Goal: Check status: Check status

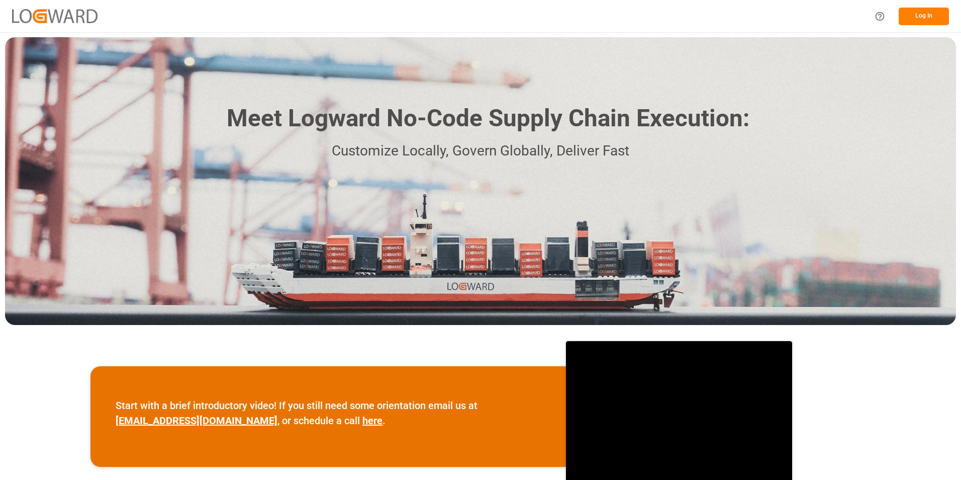
click at [922, 18] on button "Log In" at bounding box center [924, 17] width 50 height 18
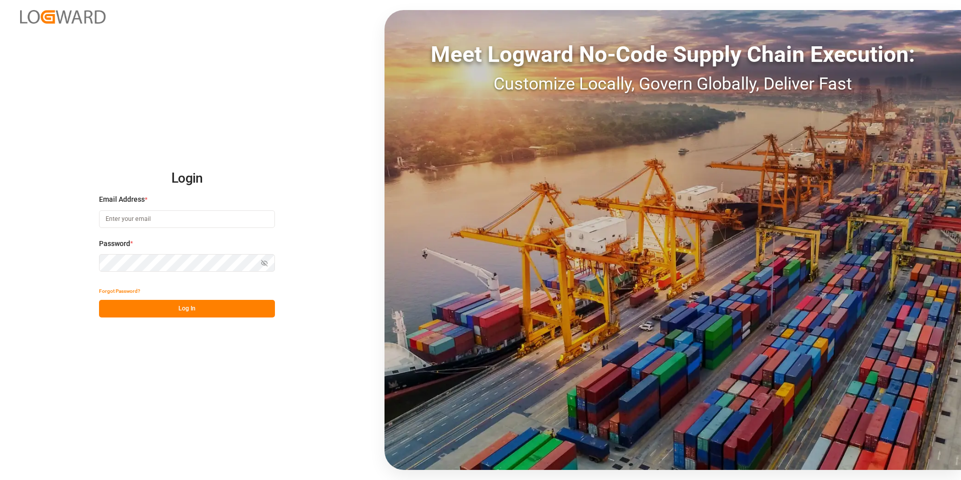
type input "[PERSON_NAME][EMAIL_ADDRESS][PERSON_NAME][DOMAIN_NAME]"
click at [205, 304] on button "Log In" at bounding box center [187, 309] width 176 height 18
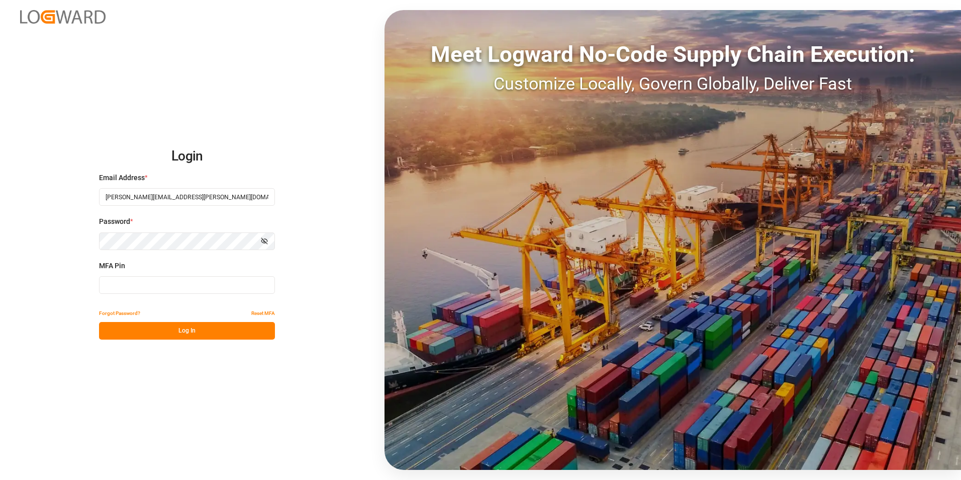
click at [165, 288] on input at bounding box center [187, 285] width 176 height 18
click at [190, 285] on input at bounding box center [187, 285] width 176 height 18
type input "695367"
click at [180, 331] on button "Log In" at bounding box center [187, 331] width 176 height 18
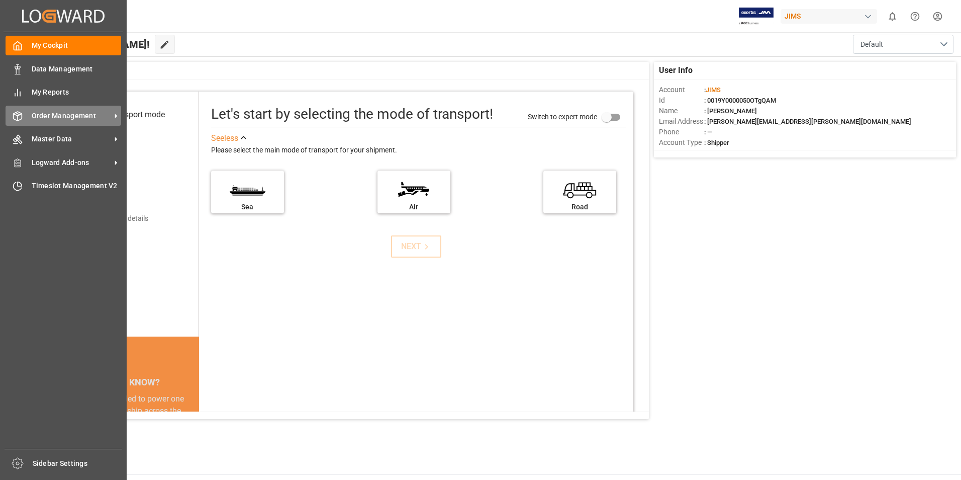
click at [39, 115] on span "Order Management" at bounding box center [71, 116] width 79 height 11
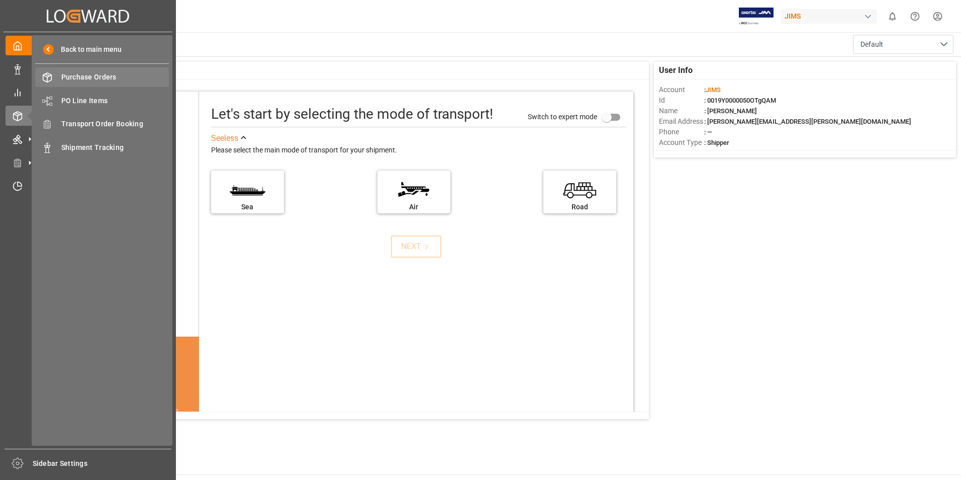
click at [104, 81] on span "Purchase Orders" at bounding box center [115, 77] width 108 height 11
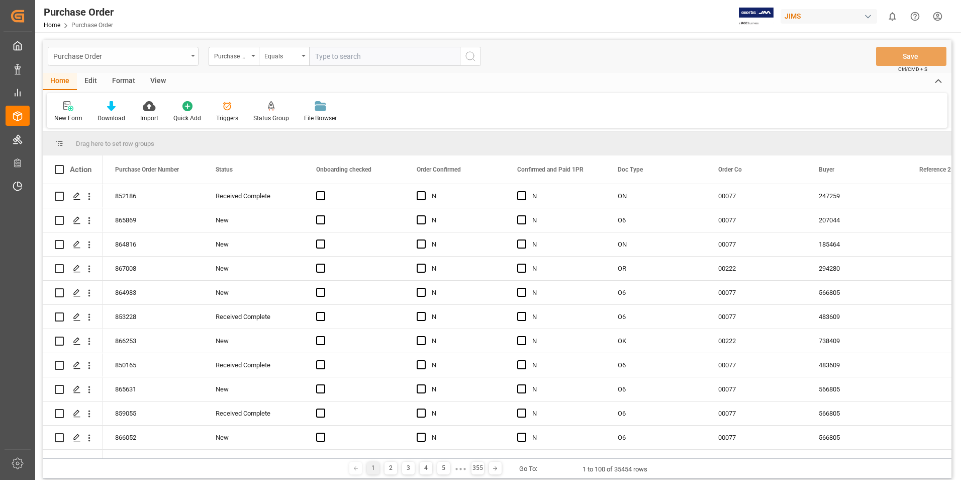
click at [151, 51] on div "Purchase Order" at bounding box center [120, 55] width 134 height 13
type input "860600-O5"
click at [191, 59] on div "Purchase Order" at bounding box center [123, 56] width 151 height 19
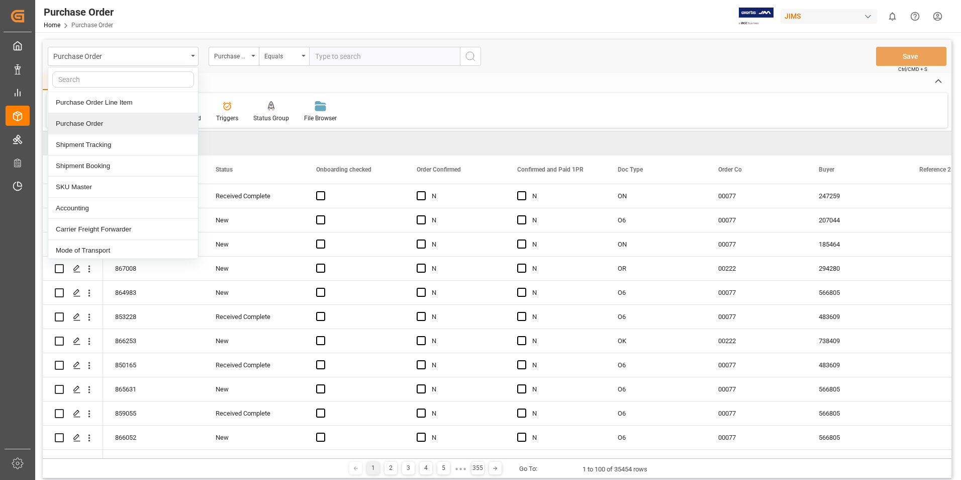
click at [91, 126] on div "Purchase Order" at bounding box center [123, 123] width 150 height 21
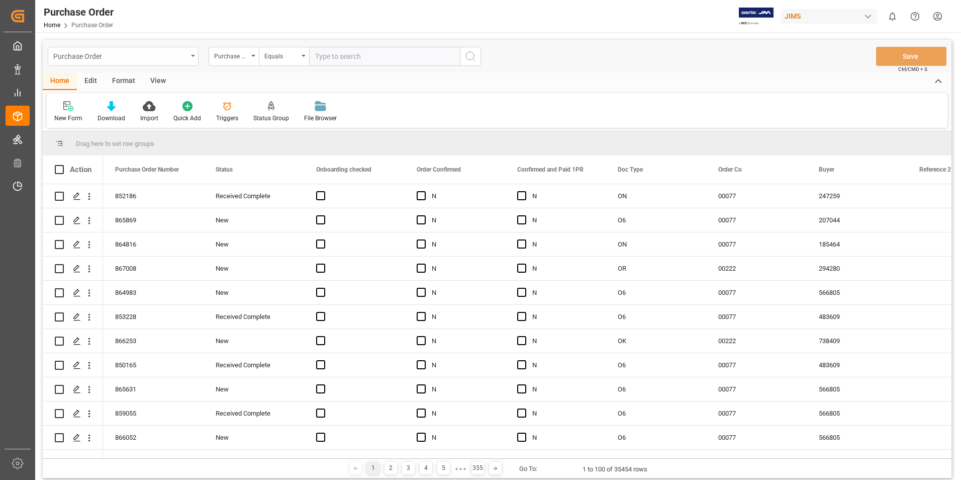
click at [189, 58] on div "Purchase Order" at bounding box center [123, 56] width 151 height 19
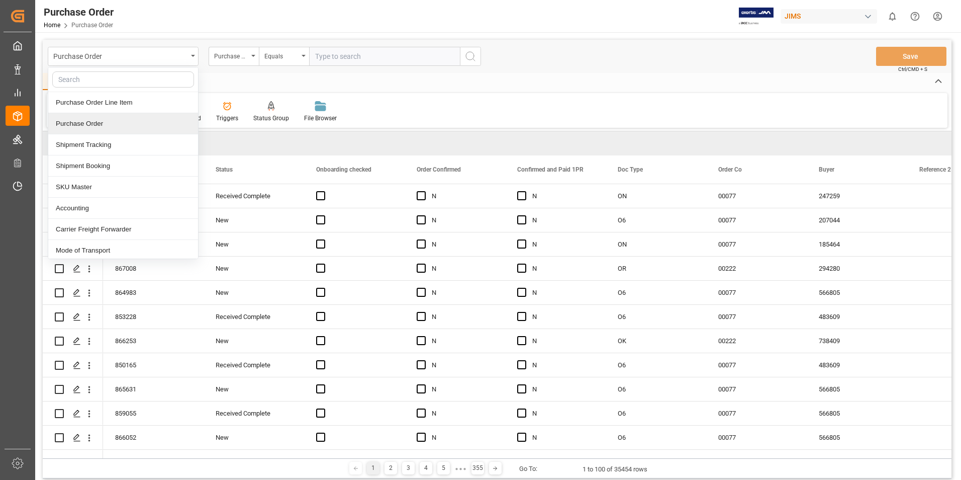
click at [81, 120] on div "Purchase Order" at bounding box center [123, 123] width 150 height 21
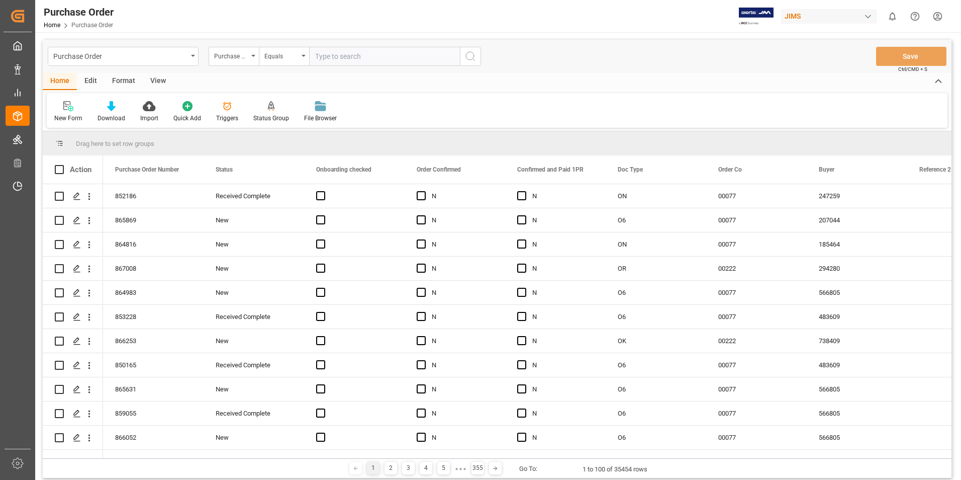
click at [339, 59] on input "text" at bounding box center [384, 56] width 151 height 19
type input "860600-05"
click at [468, 55] on icon "search button" at bounding box center [471, 56] width 12 height 12
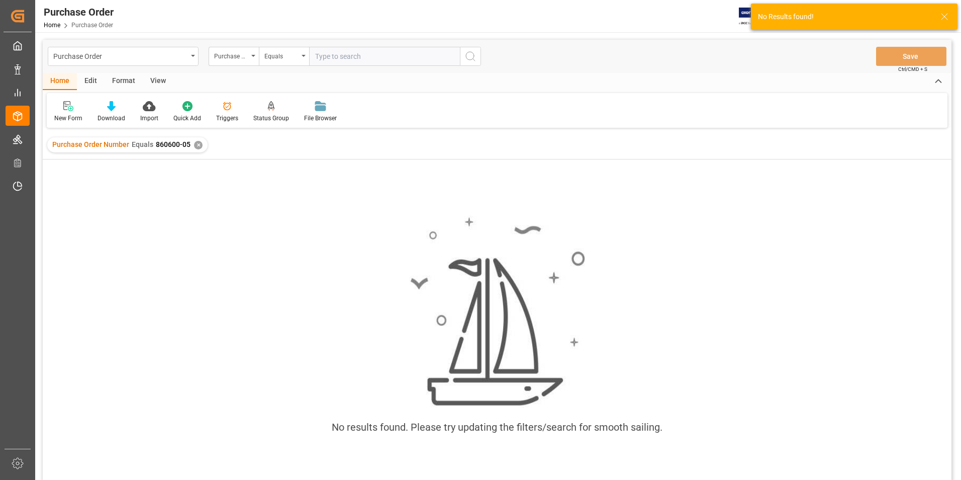
click at [390, 57] on input "text" at bounding box center [384, 56] width 151 height 19
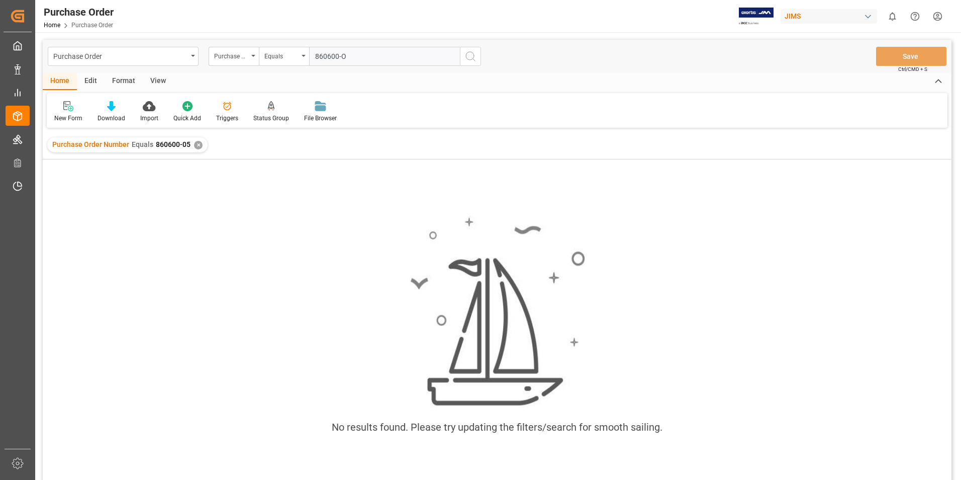
type input "860600-O5"
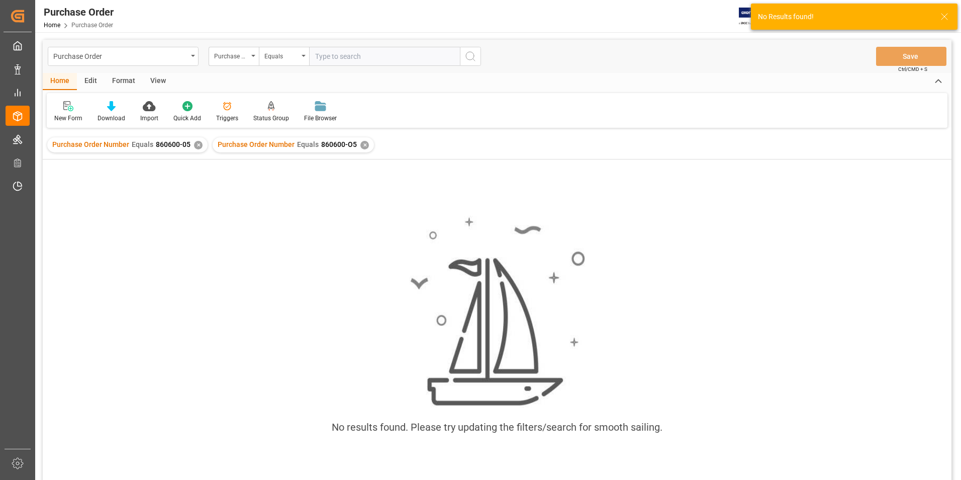
click at [361, 144] on div "✕" at bounding box center [364, 145] width 9 height 9
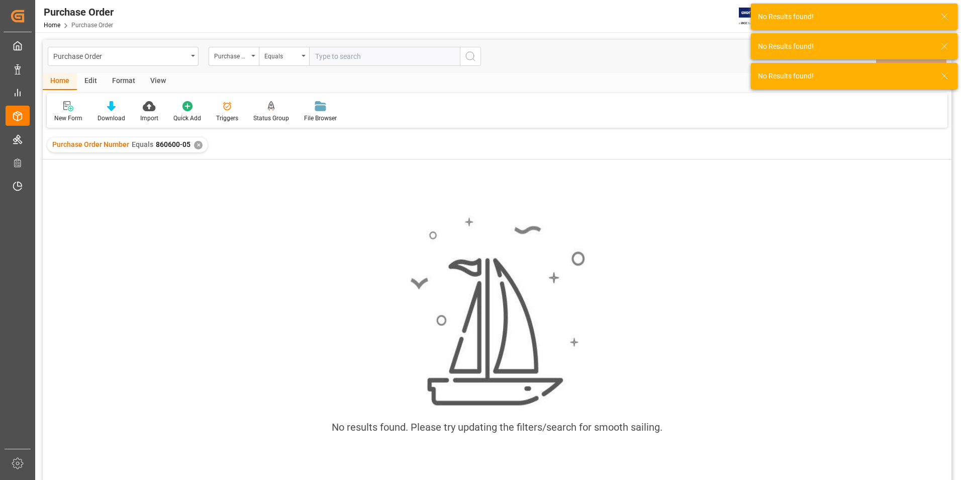
click at [199, 144] on div "✕" at bounding box center [198, 145] width 9 height 9
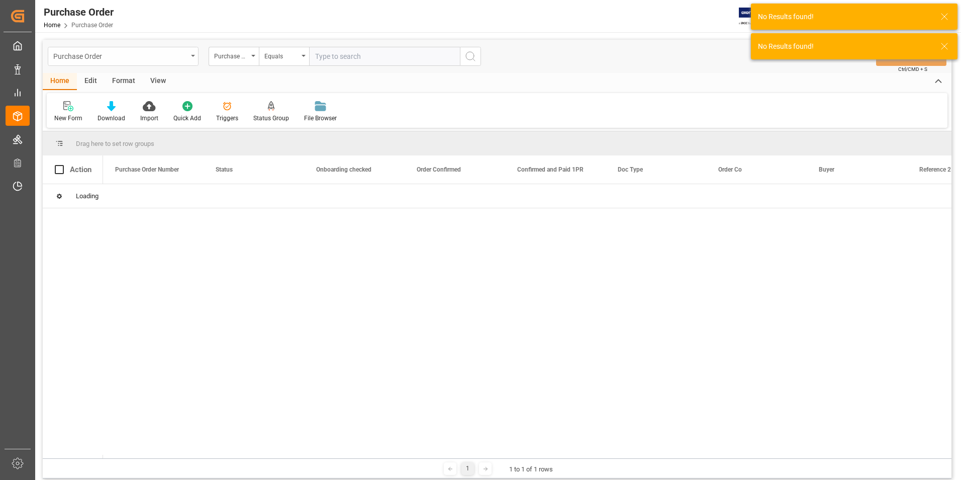
click at [193, 58] on div "Purchase Order" at bounding box center [123, 56] width 151 height 19
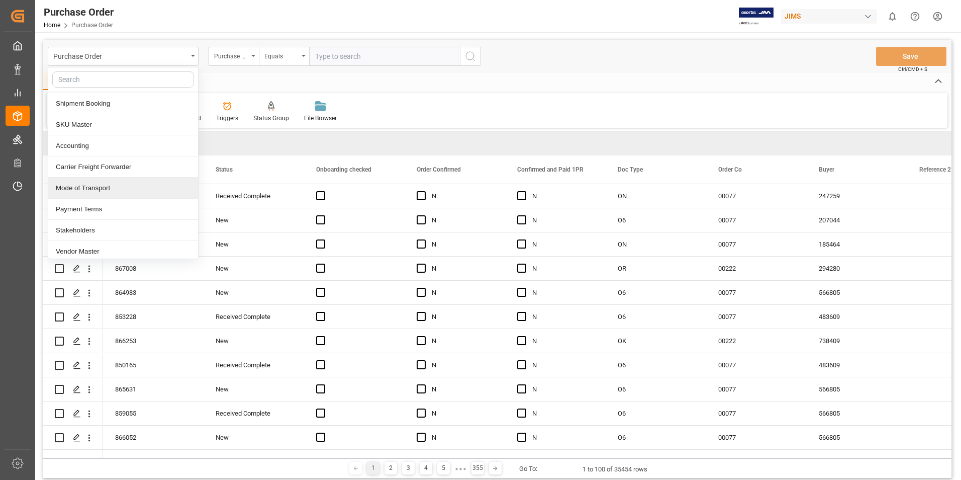
scroll to position [66, 0]
click at [89, 248] on div "Vendor Master" at bounding box center [123, 247] width 150 height 21
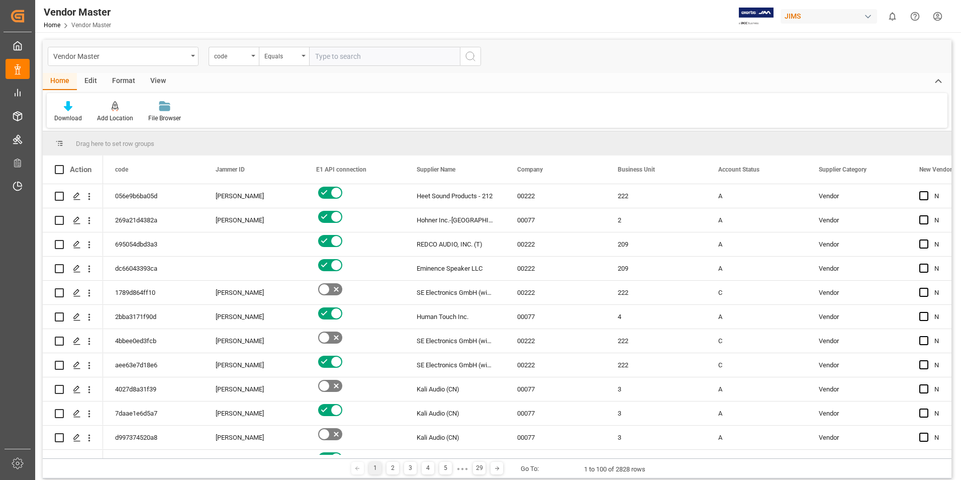
click at [360, 59] on input "text" at bounding box center [384, 56] width 151 height 19
type input "warm audio"
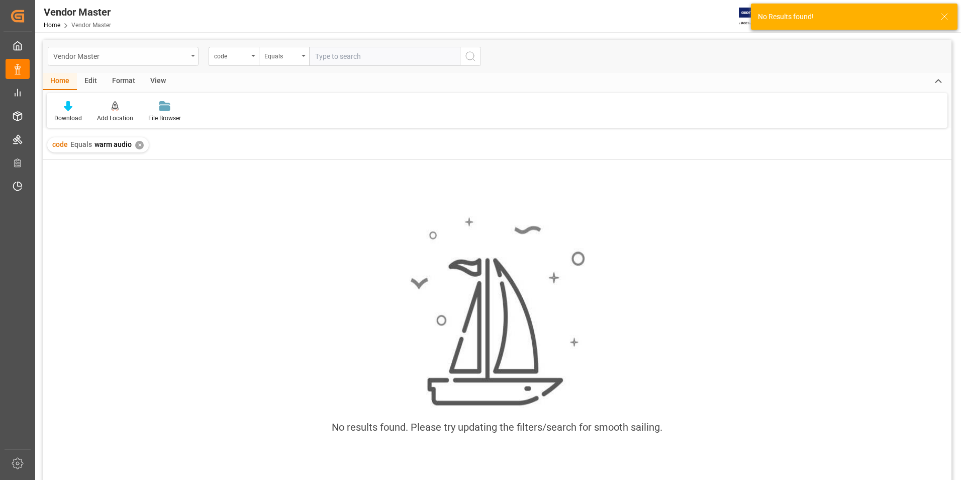
click at [195, 58] on div "Vendor Master" at bounding box center [123, 56] width 151 height 19
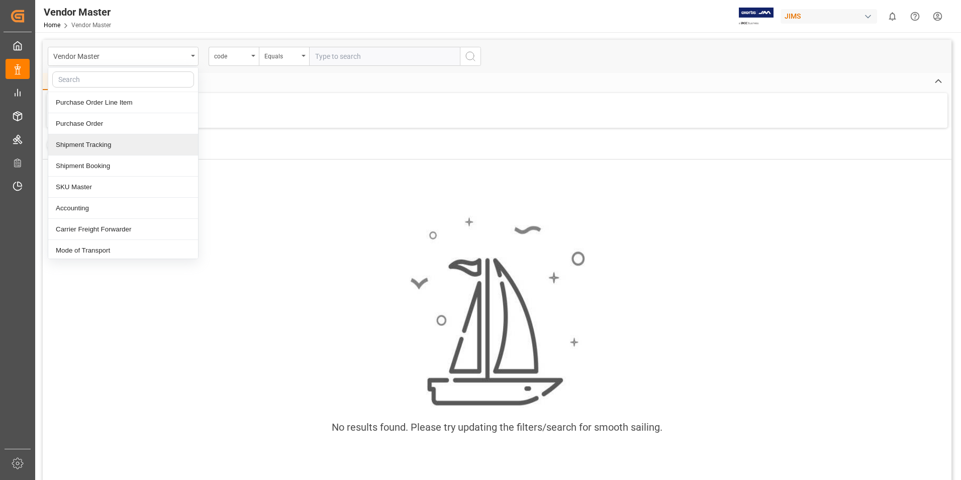
click at [112, 144] on div "Shipment Tracking" at bounding box center [123, 144] width 150 height 21
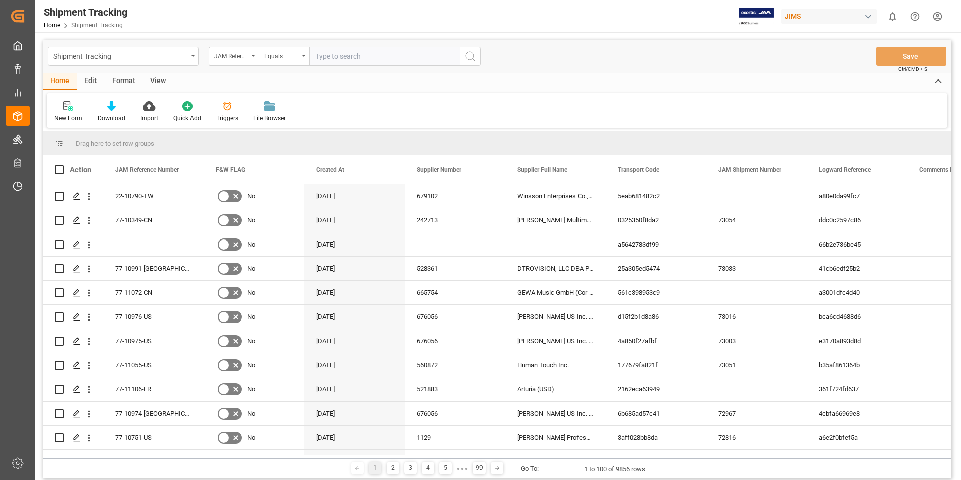
click at [347, 58] on input "text" at bounding box center [384, 56] width 151 height 19
type input "77-10769-[GEOGRAPHIC_DATA]"
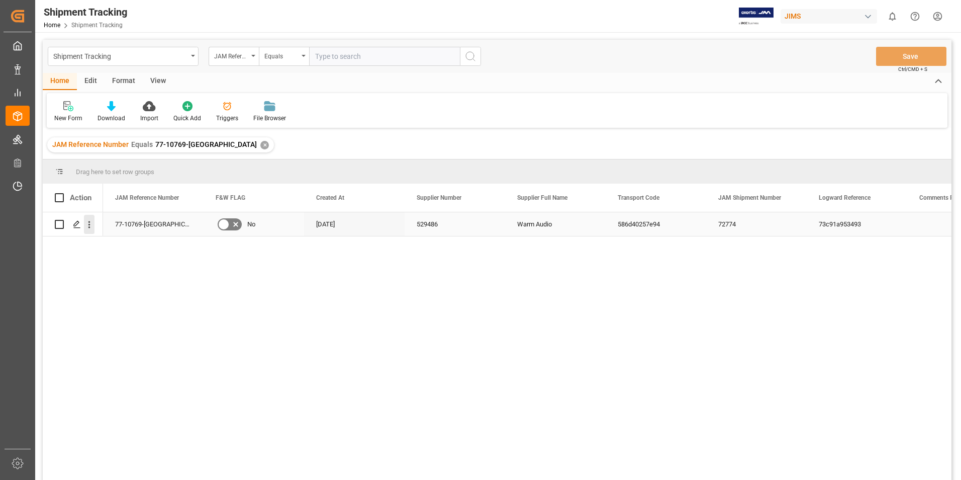
click at [87, 224] on icon "open menu" at bounding box center [89, 224] width 11 height 11
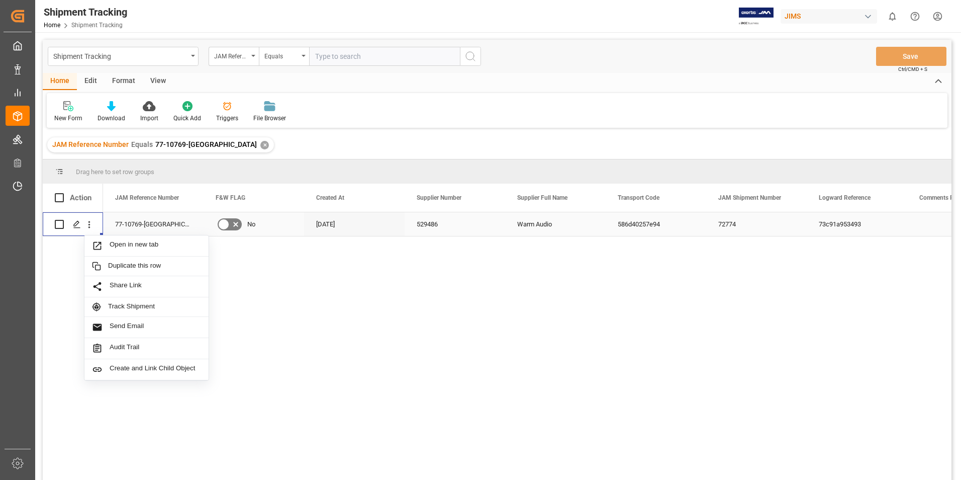
click at [130, 223] on div "77-10769-[GEOGRAPHIC_DATA]" at bounding box center [153, 224] width 101 height 24
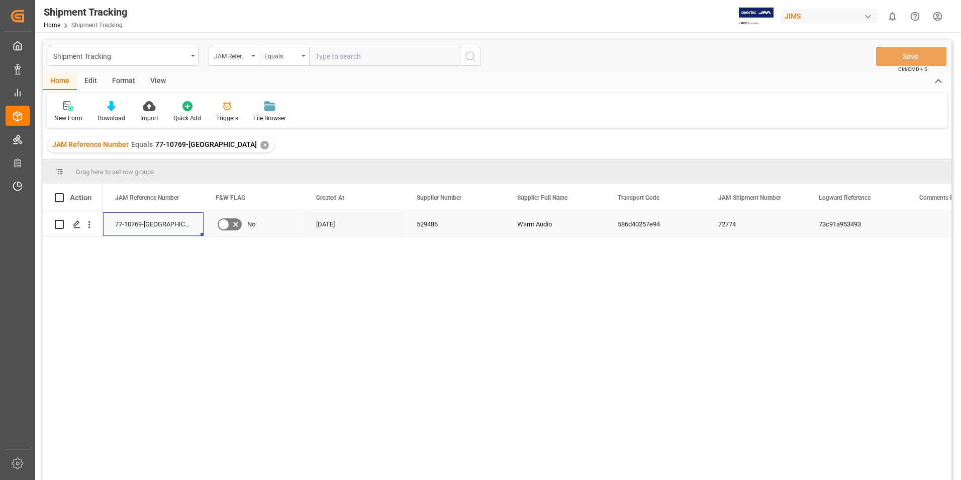
click at [58, 225] on input "Press Space to toggle row selection (unchecked)" at bounding box center [59, 224] width 9 height 9
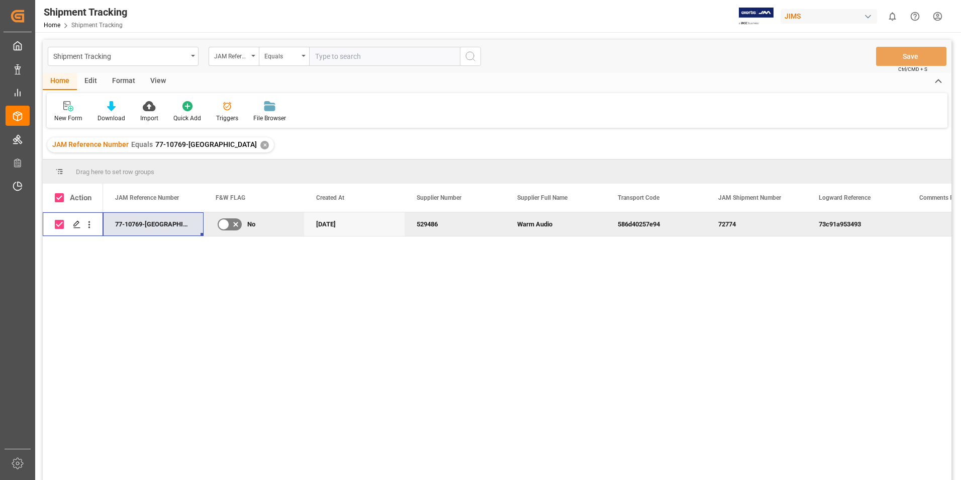
click at [58, 225] on input "Press Space to toggle row selection (checked)" at bounding box center [59, 224] width 9 height 9
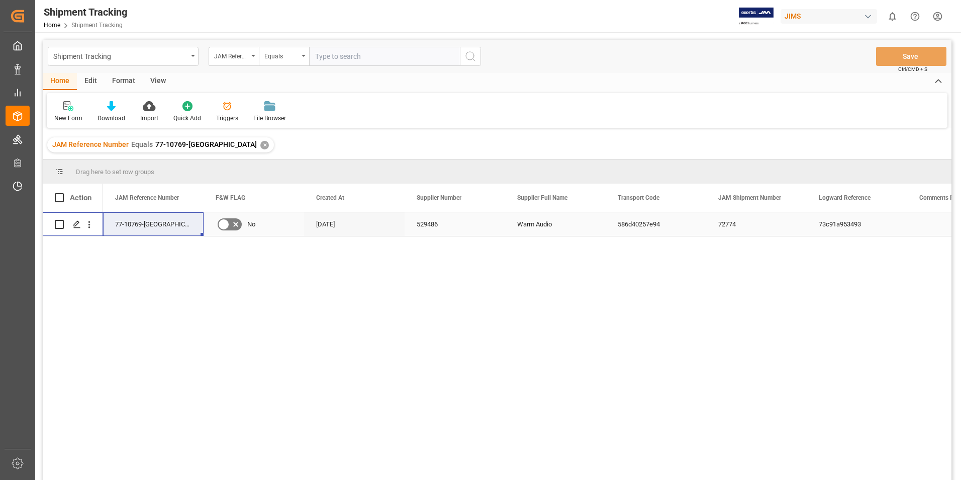
click at [58, 225] on input "Press Space to toggle row selection (unchecked)" at bounding box center [59, 224] width 9 height 9
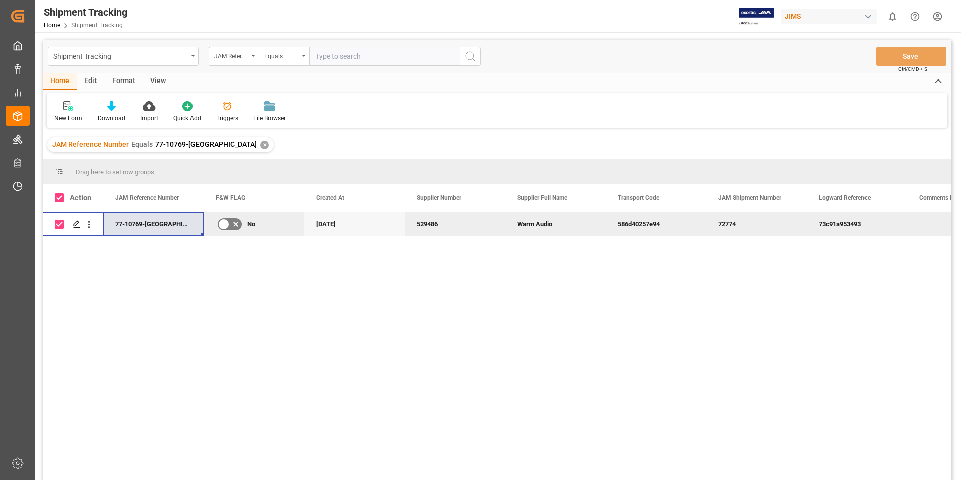
click at [58, 225] on input "Press Space to toggle row selection (checked)" at bounding box center [59, 224] width 9 height 9
checkbox input "false"
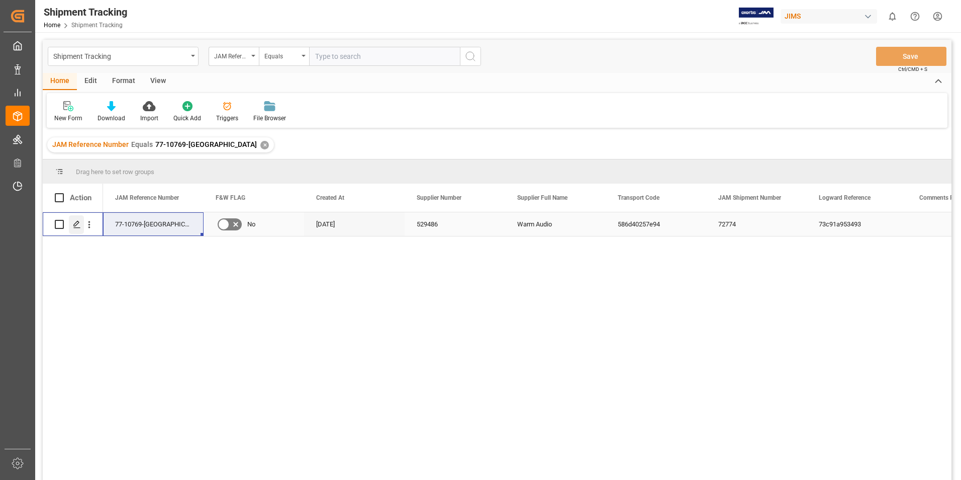
click at [75, 225] on icon "Press SPACE to select this row." at bounding box center [77, 224] width 8 height 8
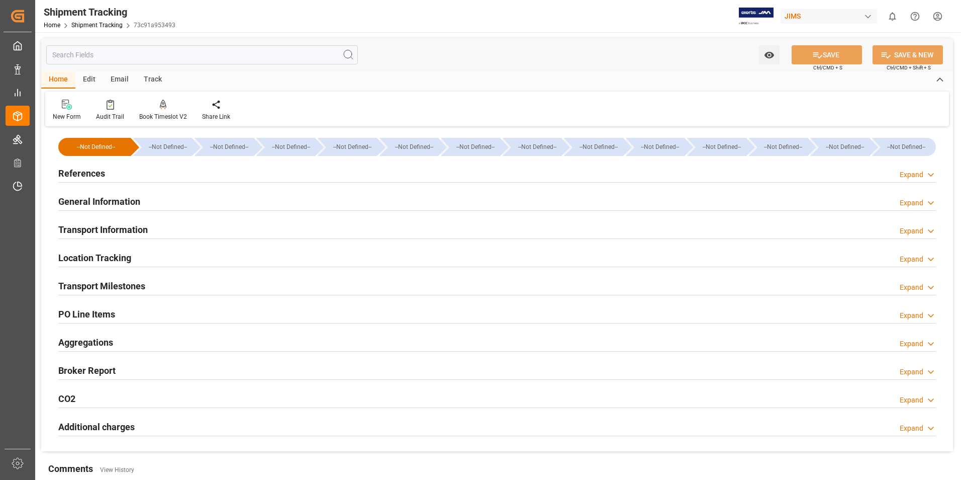
click at [91, 174] on h2 "References" at bounding box center [81, 173] width 47 height 14
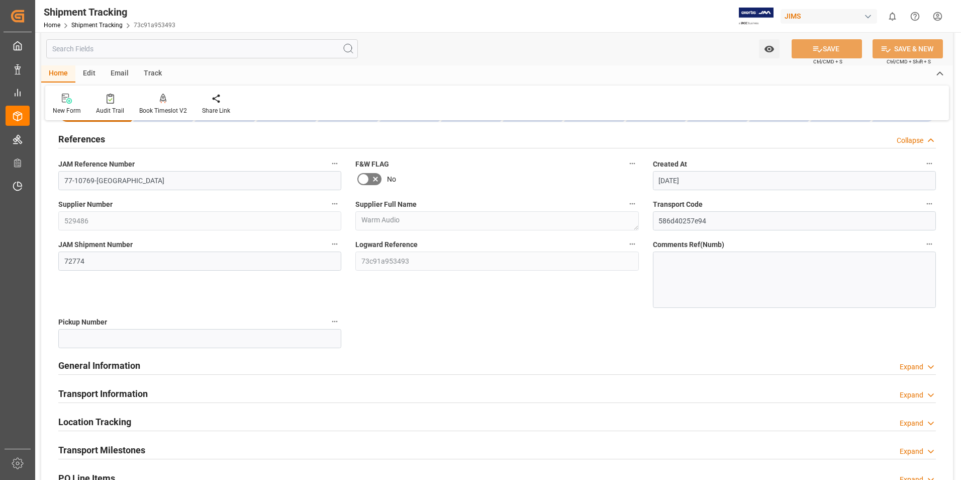
scroll to position [50, 0]
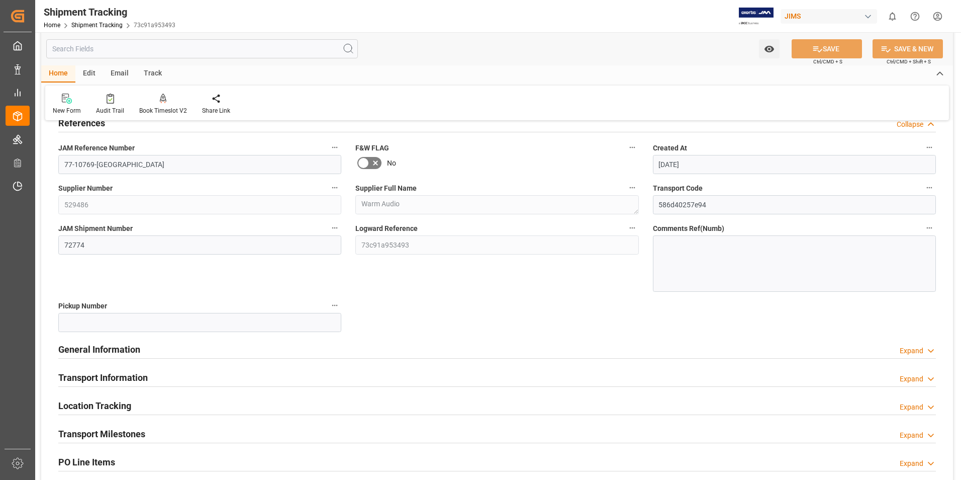
click at [108, 346] on h2 "General Information" at bounding box center [99, 349] width 82 height 14
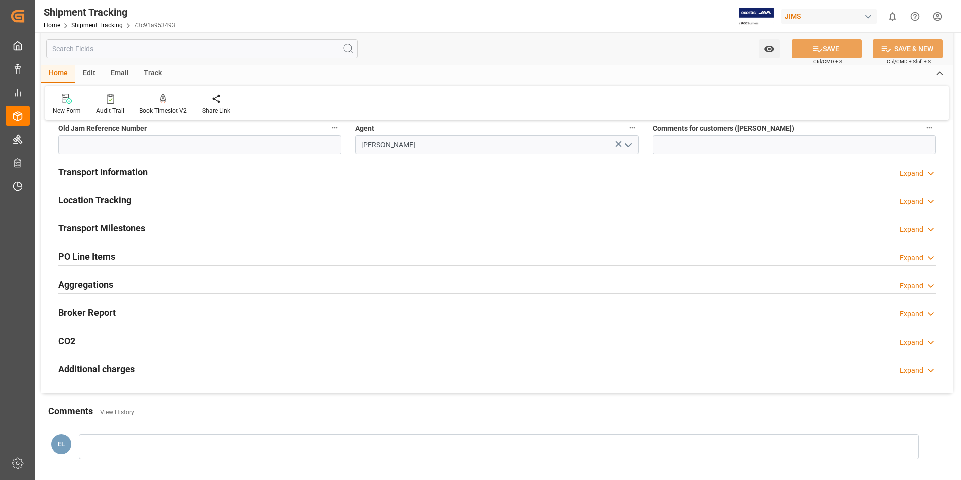
scroll to position [352, 0]
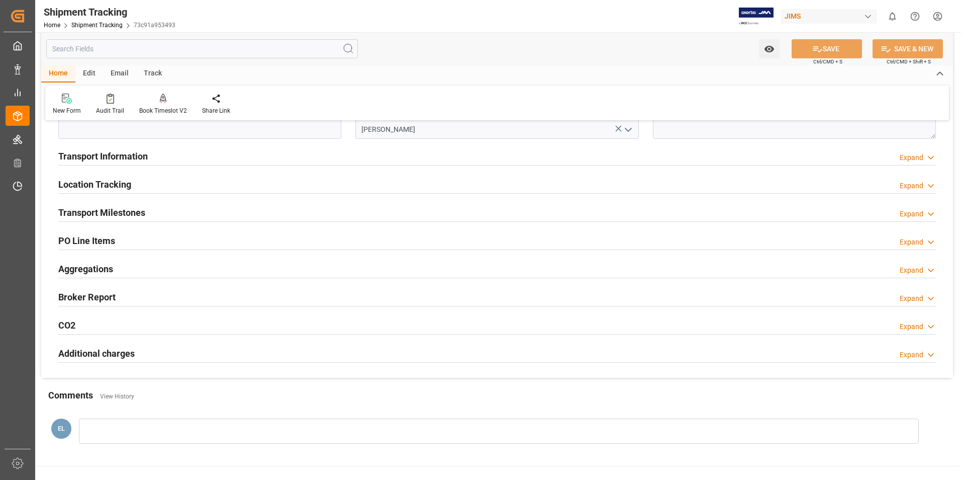
click at [108, 347] on h2 "Additional charges" at bounding box center [96, 353] width 76 height 14
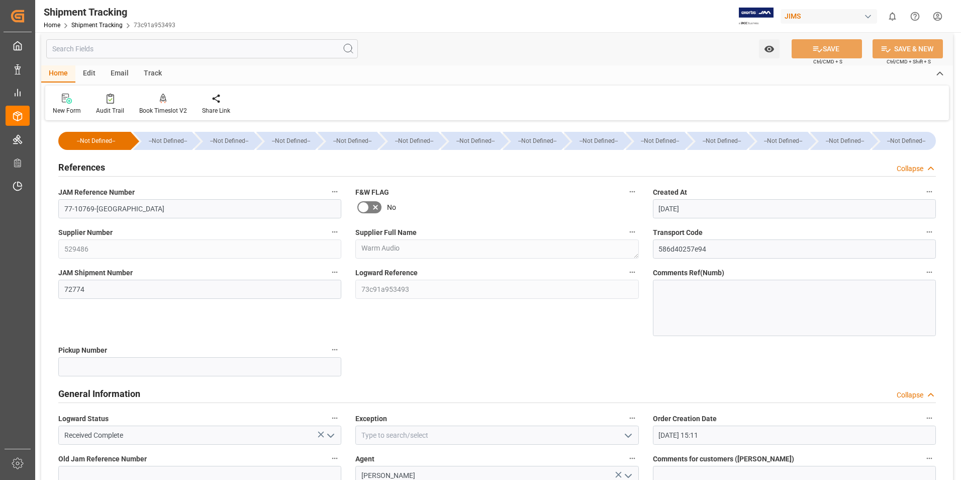
scroll to position [0, 0]
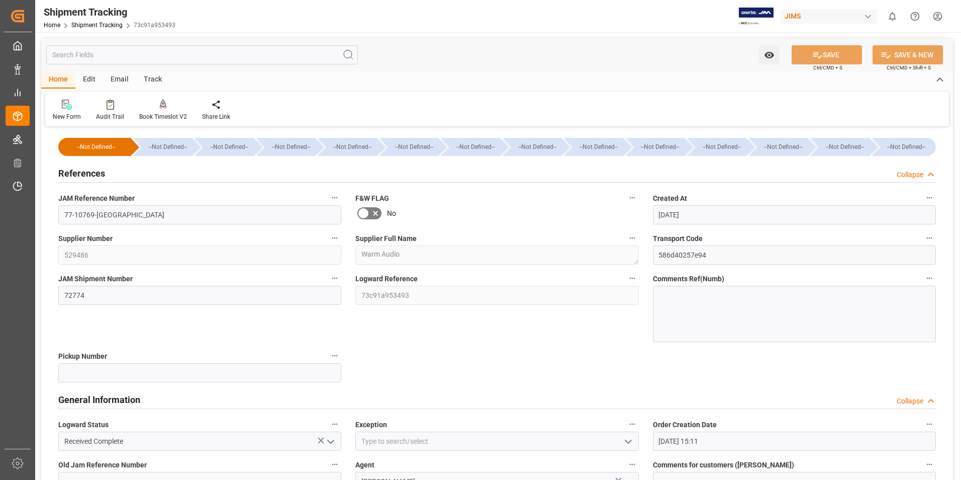
click at [93, 80] on div "Edit" at bounding box center [89, 79] width 28 height 17
click at [64, 75] on div "Home" at bounding box center [58, 79] width 34 height 17
